Goal: Answer question/provide support: Answer question/provide support

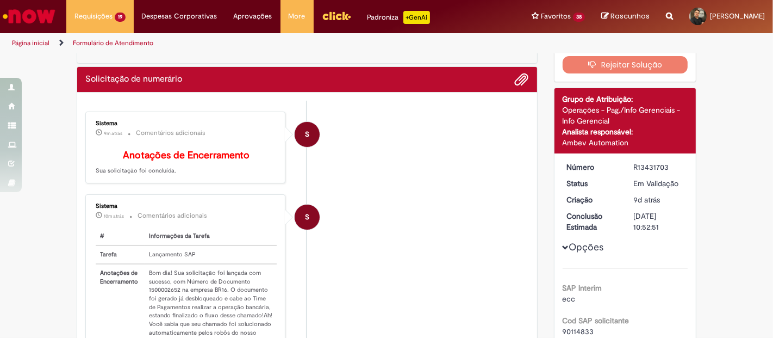
scroll to position [91, 0]
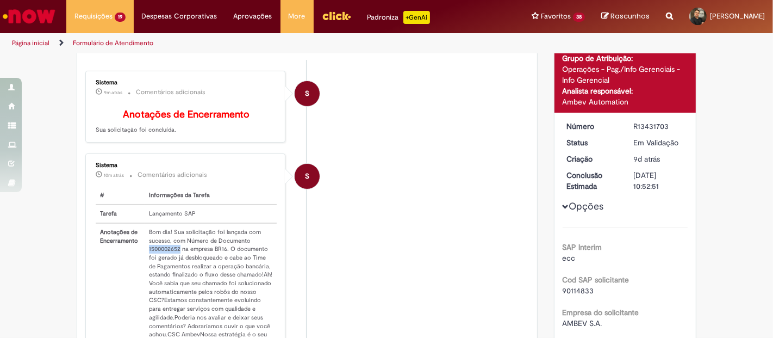
drag, startPoint x: 174, startPoint y: 253, endPoint x: 140, endPoint y: 254, distance: 34.3
click at [145, 254] on td "Bom dia! Sua solicitação foi lançada com sucesso, com Número de Documento 15000…" at bounding box center [211, 287] width 132 height 129
copy td "1500002652"
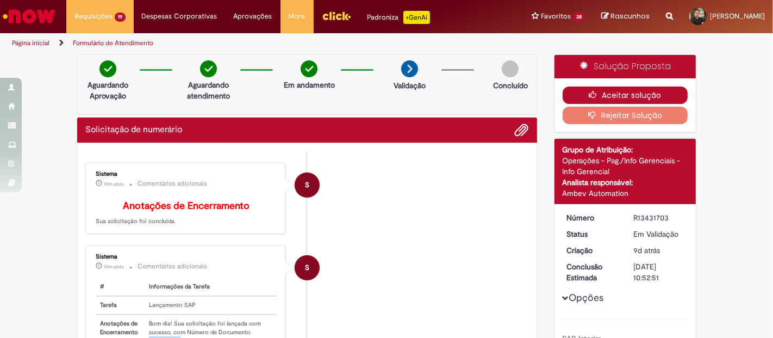
click at [600, 97] on button "Aceitar solução" at bounding box center [626, 94] width 126 height 17
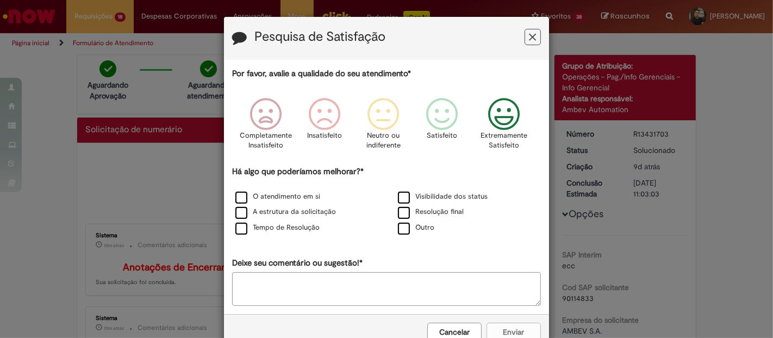
click at [493, 114] on icon "Feedback" at bounding box center [504, 114] width 41 height 33
drag, startPoint x: 266, startPoint y: 197, endPoint x: 398, endPoint y: 184, distance: 132.3
click at [398, 184] on div "Há algo que poderíamos melhorar?* O atendimento em si Visibilidade dos status A…" at bounding box center [386, 201] width 309 height 70
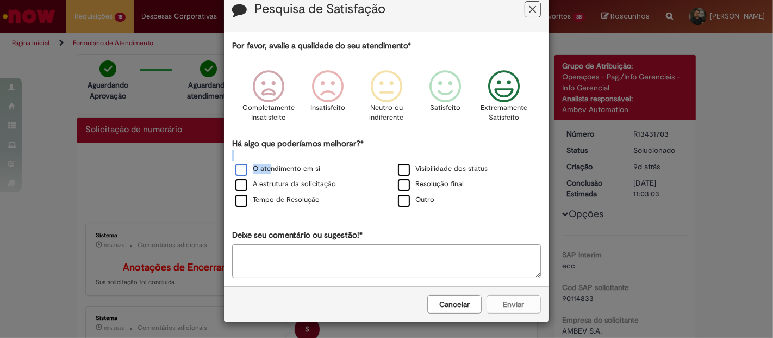
click at [236, 166] on label "O atendimento em si" at bounding box center [277, 169] width 85 height 10
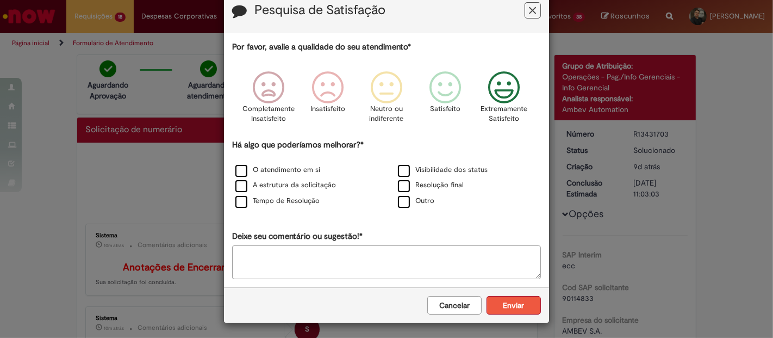
click at [487, 300] on button "Enviar" at bounding box center [514, 305] width 54 height 18
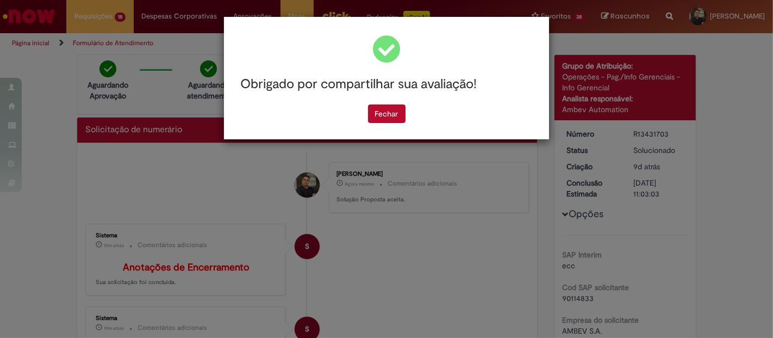
scroll to position [0, 0]
click at [384, 115] on button "Fechar" at bounding box center [387, 113] width 38 height 18
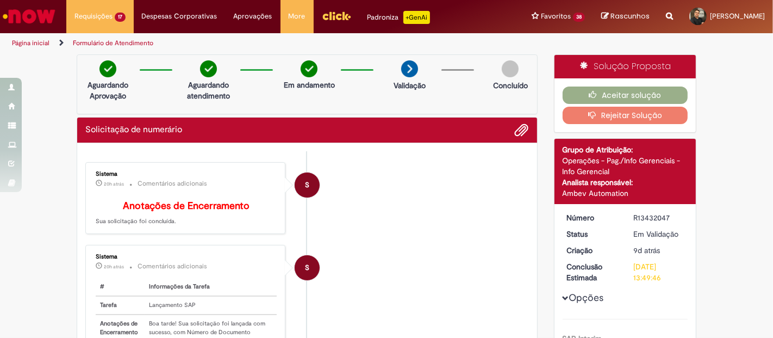
scroll to position [66, 0]
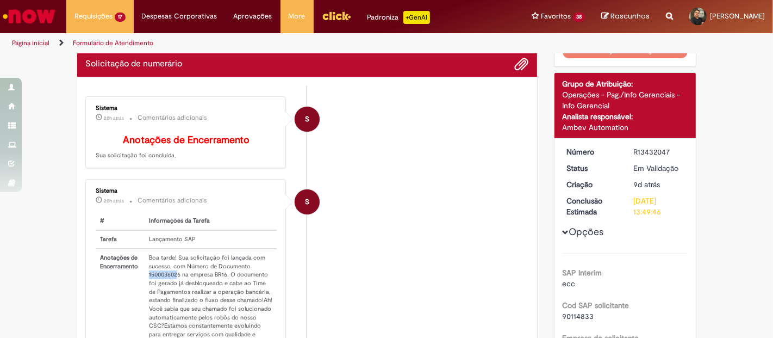
drag, startPoint x: 173, startPoint y: 281, endPoint x: 144, endPoint y: 282, distance: 29.9
click at [145, 282] on td "Boa tarde! Sua solicitação foi lançada com sucesso, com Número de Documento 150…" at bounding box center [211, 313] width 132 height 129
drag, startPoint x: 174, startPoint y: 278, endPoint x: 140, endPoint y: 278, distance: 33.7
click at [145, 278] on td "Boa tarde! Sua solicitação foi lançada com sucesso, com Número de Documento 150…" at bounding box center [211, 313] width 132 height 129
copy td "1500036026"
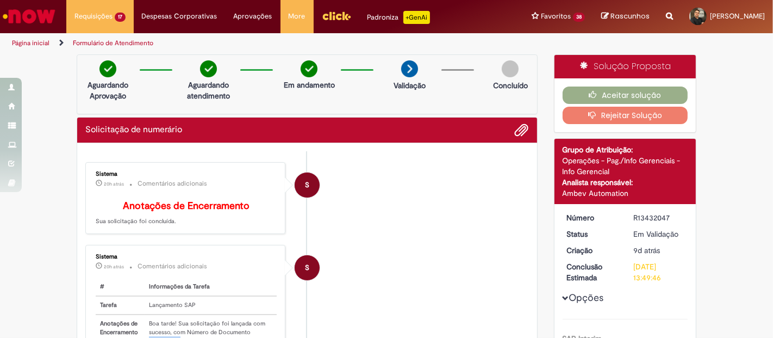
scroll to position [14, 0]
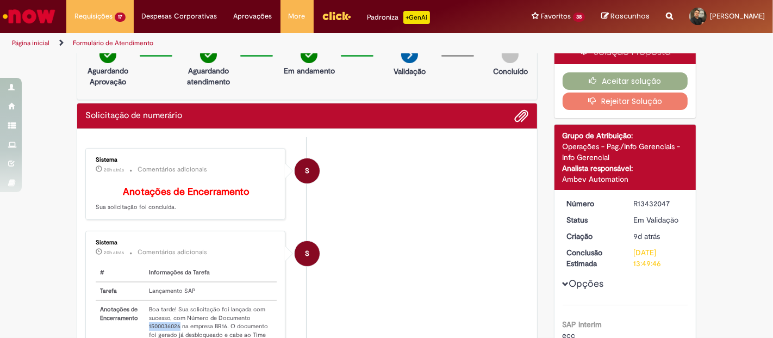
drag, startPoint x: 629, startPoint y: 203, endPoint x: 671, endPoint y: 201, distance: 42.5
click at [671, 201] on dd "R13432047" at bounding box center [658, 203] width 67 height 11
copy div "R13432047"
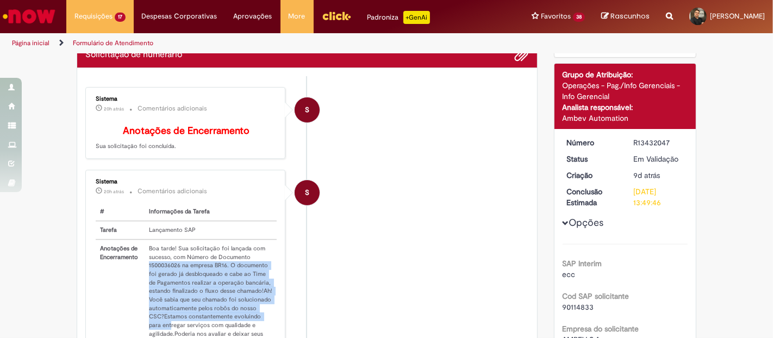
scroll to position [80, 0]
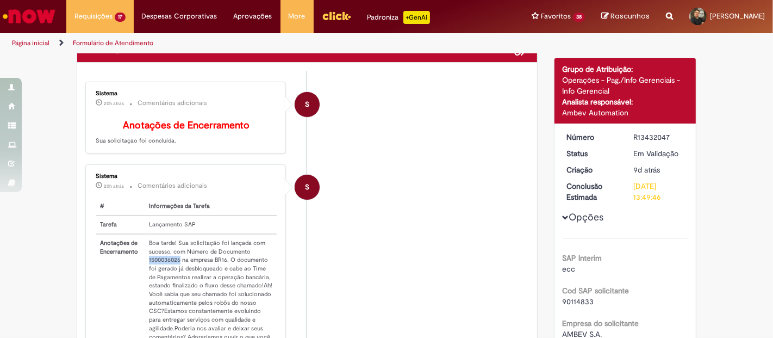
drag, startPoint x: 142, startPoint y: 332, endPoint x: 175, endPoint y: 269, distance: 71.0
click at [175, 269] on td "Boa tarde! Sua solicitação foi lançada com sucesso, com Número de Documento 150…" at bounding box center [211, 298] width 132 height 129
copy td "1500036026"
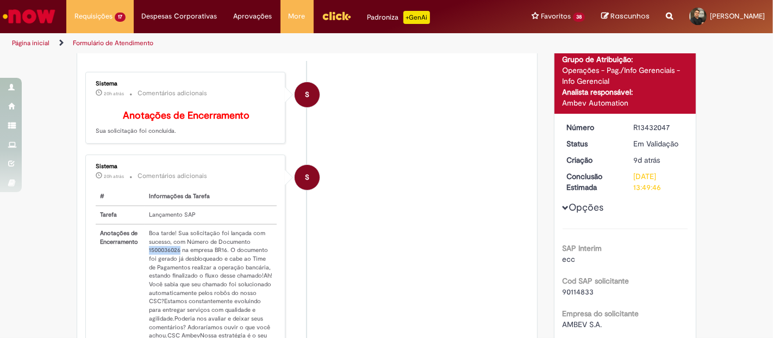
scroll to position [137, 0]
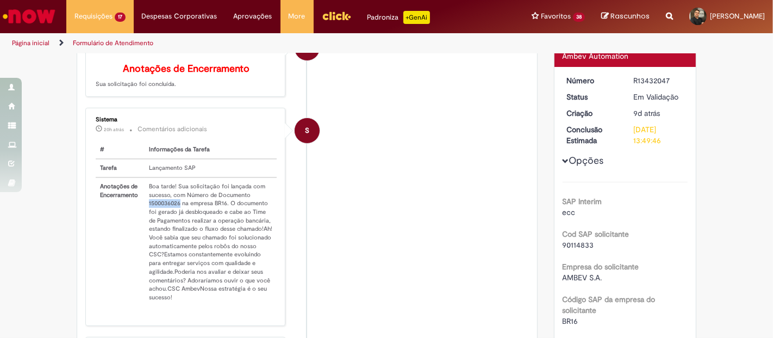
copy td "1500036026"
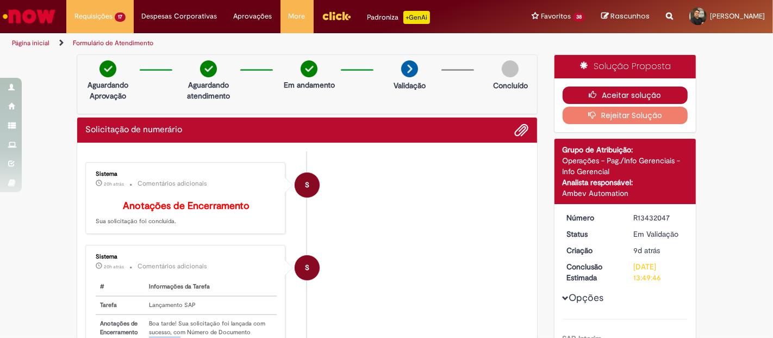
click at [623, 94] on button "Aceitar solução" at bounding box center [626, 94] width 126 height 17
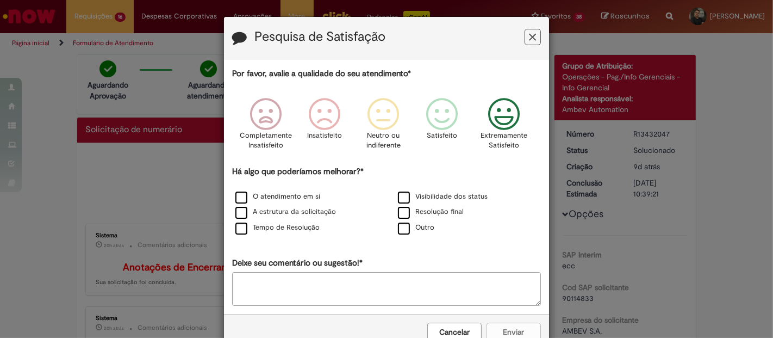
click at [505, 113] on icon "Feedback" at bounding box center [504, 114] width 41 height 33
click at [245, 196] on label "O atendimento em si" at bounding box center [277, 196] width 85 height 10
click at [499, 324] on button "Enviar" at bounding box center [514, 331] width 54 height 18
